Goal: Information Seeking & Learning: Learn about a topic

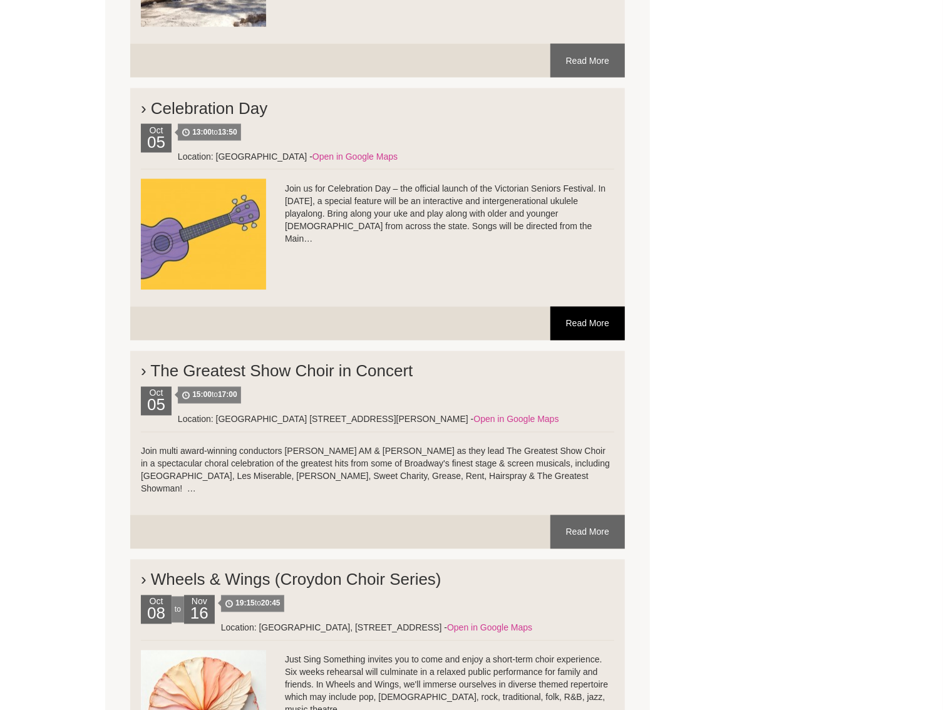
scroll to position [3641, 0]
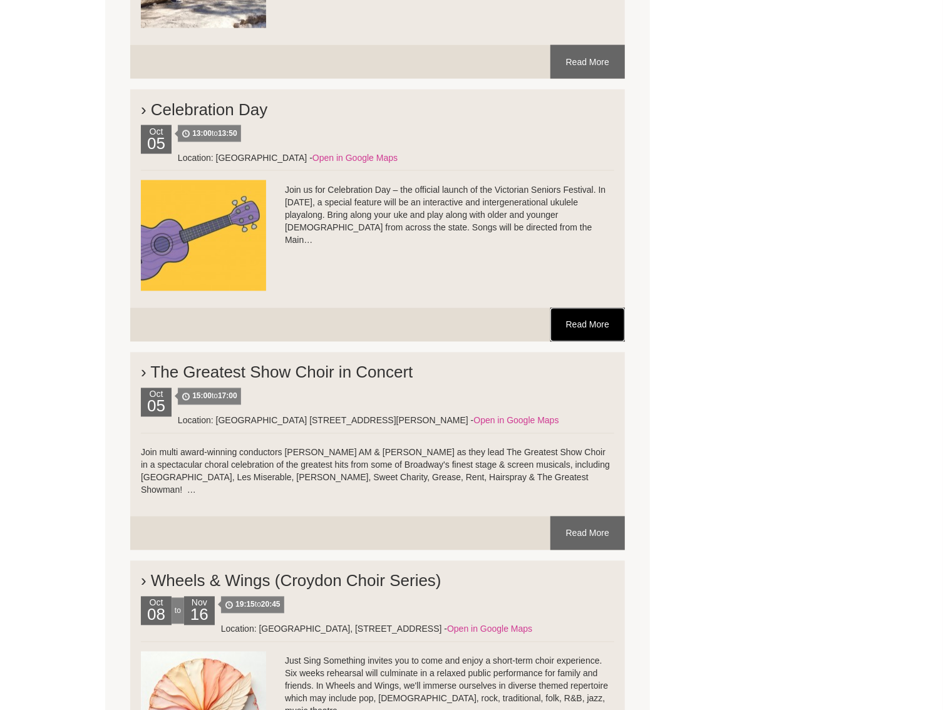
click at [595, 324] on link "Read More" at bounding box center [588, 325] width 75 height 34
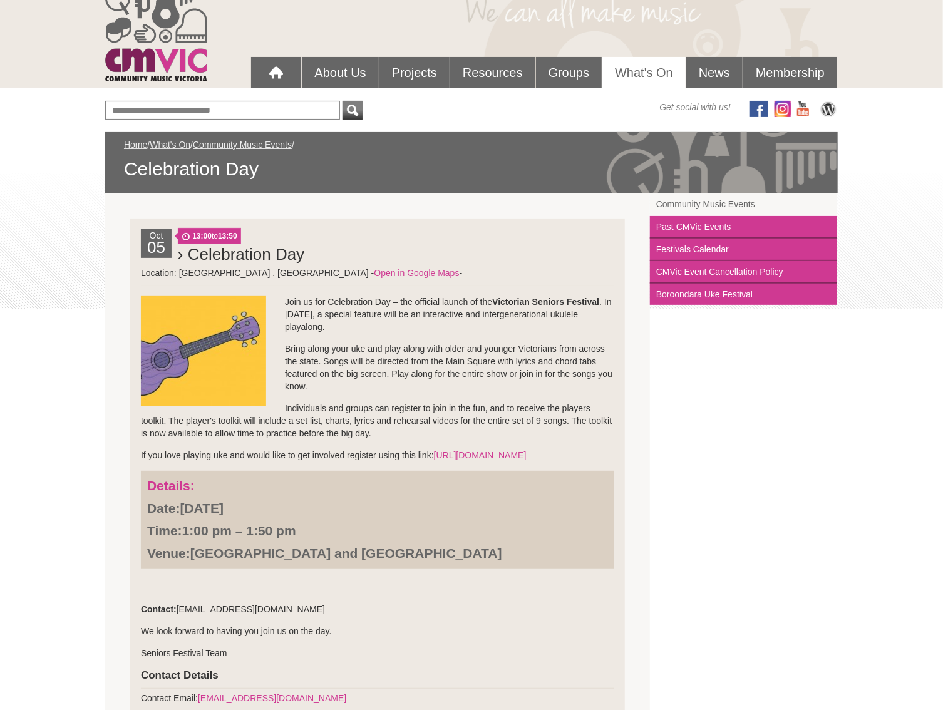
scroll to position [63, 0]
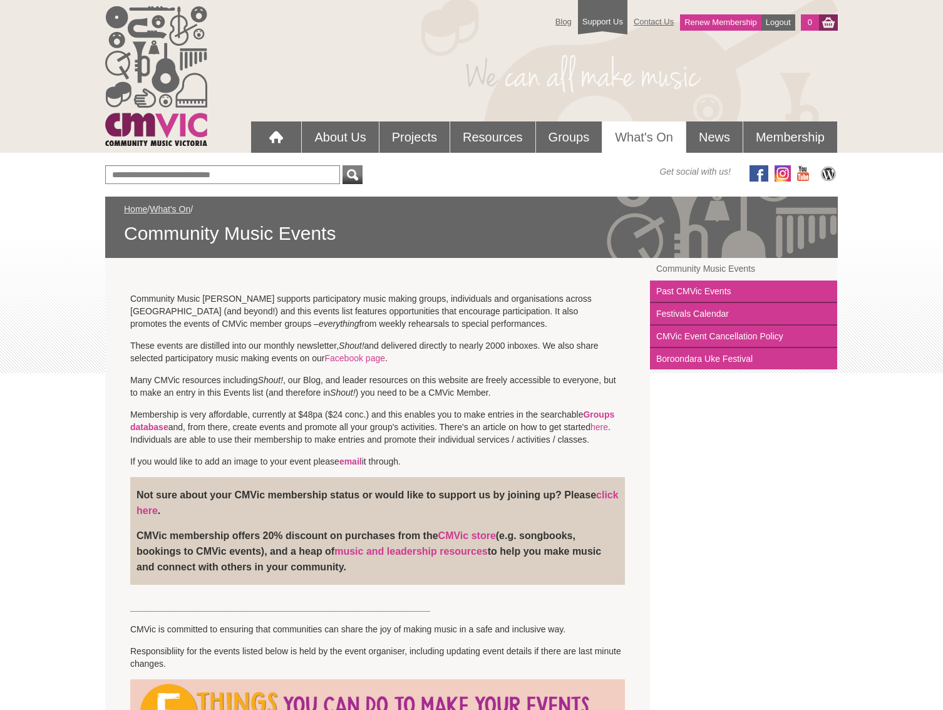
scroll to position [3713, 0]
